Goal: Information Seeking & Learning: Learn about a topic

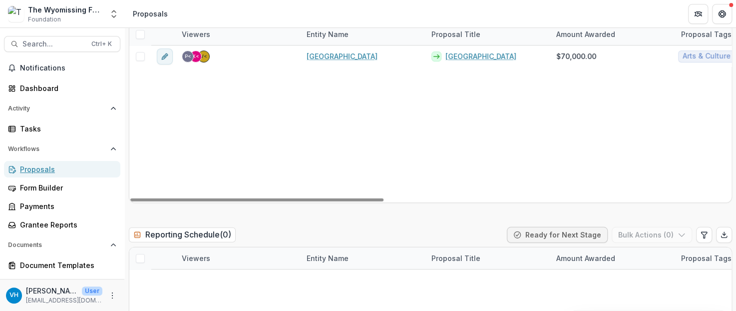
scroll to position [1262, 0]
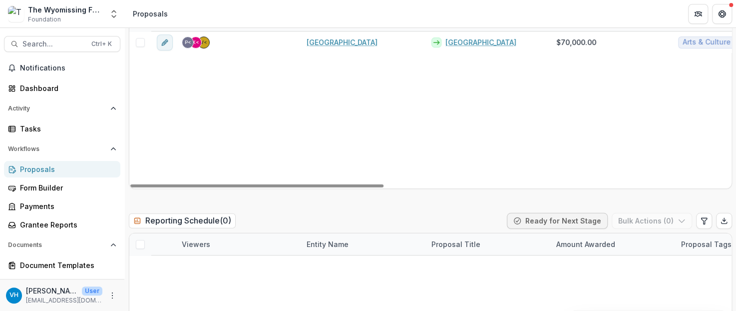
click at [68, 172] on div "Proposals" at bounding box center [66, 169] width 92 height 10
click at [74, 260] on div "Document Templates" at bounding box center [66, 265] width 92 height 10
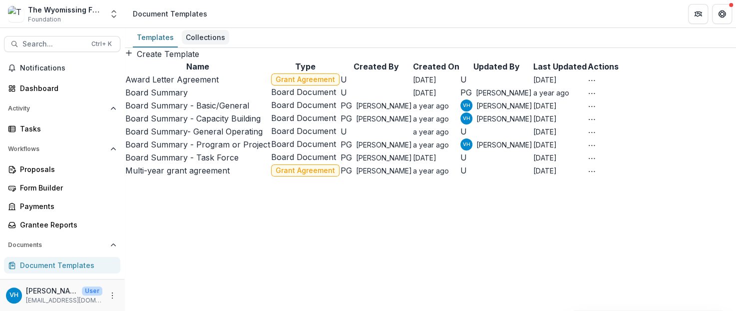
click at [204, 34] on div "Collections" at bounding box center [205, 37] width 47 height 14
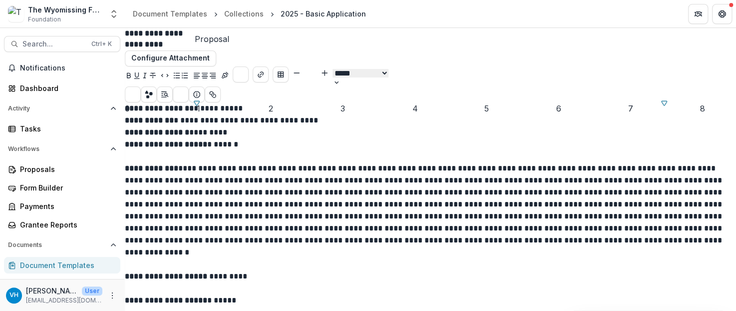
scroll to position [54, 0]
click at [140, 87] on icon "Preview preview-doc.pdf" at bounding box center [132, 94] width 15 height 15
click at [169, 90] on icon "Open Editor Sidebar" at bounding box center [165, 94] width 8 height 8
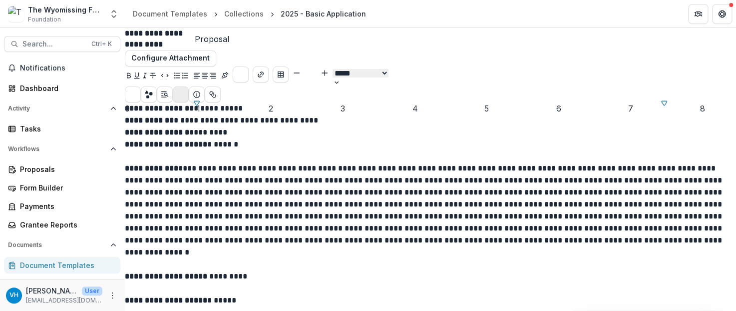
click at [186, 88] on icon "preview-proposal-pdf" at bounding box center [183, 89] width 3 height 3
click at [8, 310] on button "Close" at bounding box center [4, 317] width 8 height 12
click at [713, 310] on div "**********" at bounding box center [430, 281] width 611 height 359
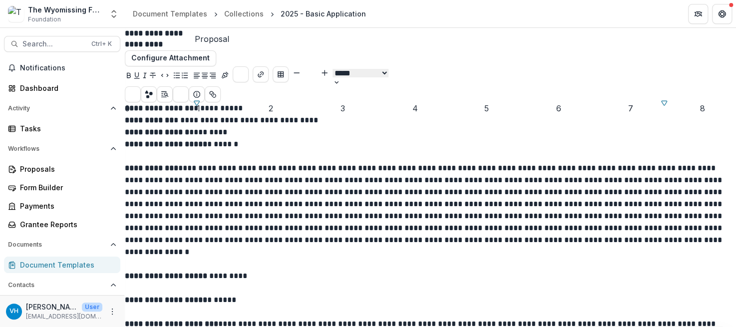
scroll to position [0, 0]
click at [363, 256] on span "**********" at bounding box center [424, 209] width 599 height 91
